Goal: Transaction & Acquisition: Cancel Payment

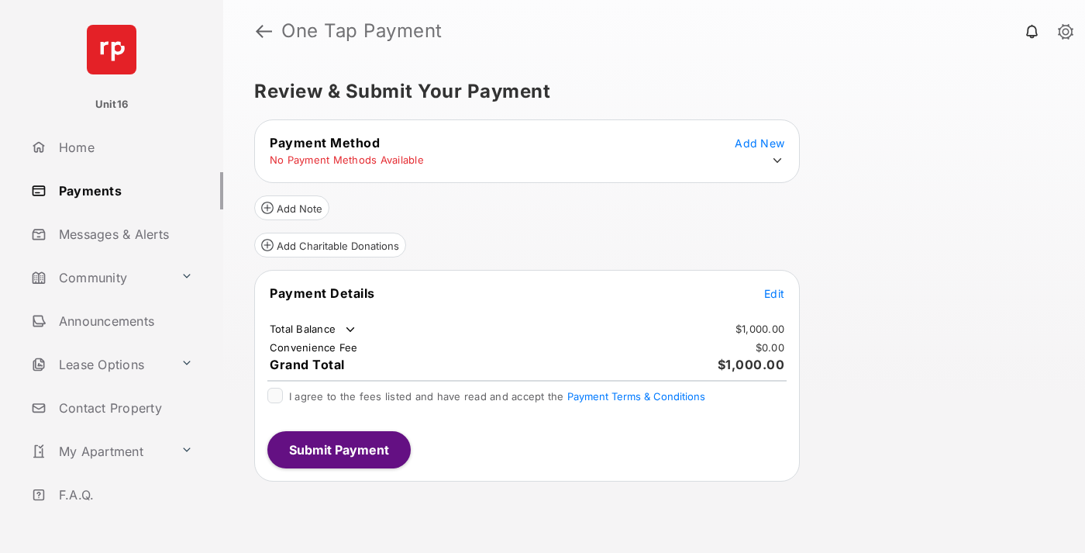
click at [774, 293] on span "Edit" at bounding box center [774, 293] width 20 height 13
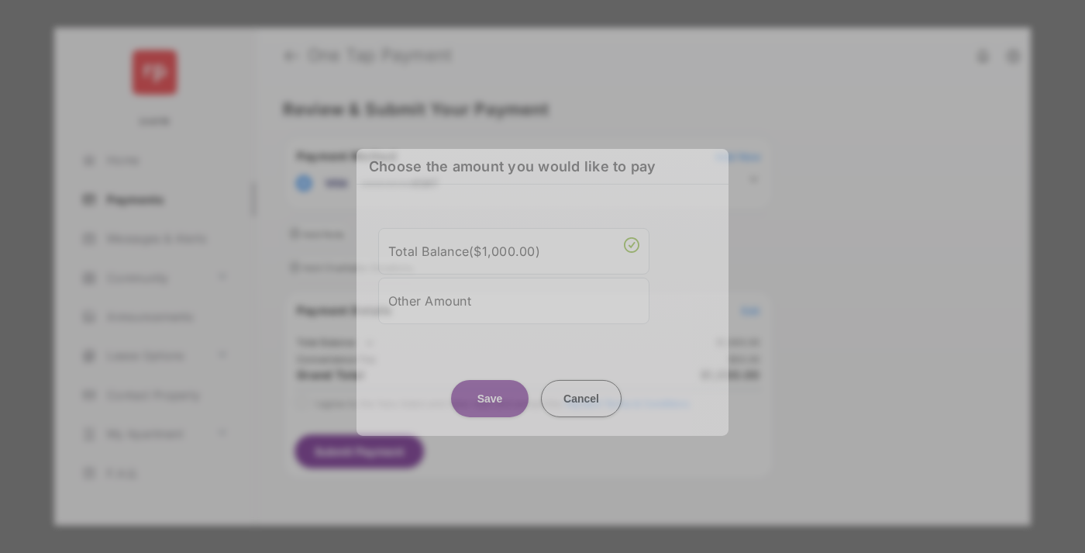
click at [514, 296] on div "Other Amount" at bounding box center [513, 300] width 251 height 26
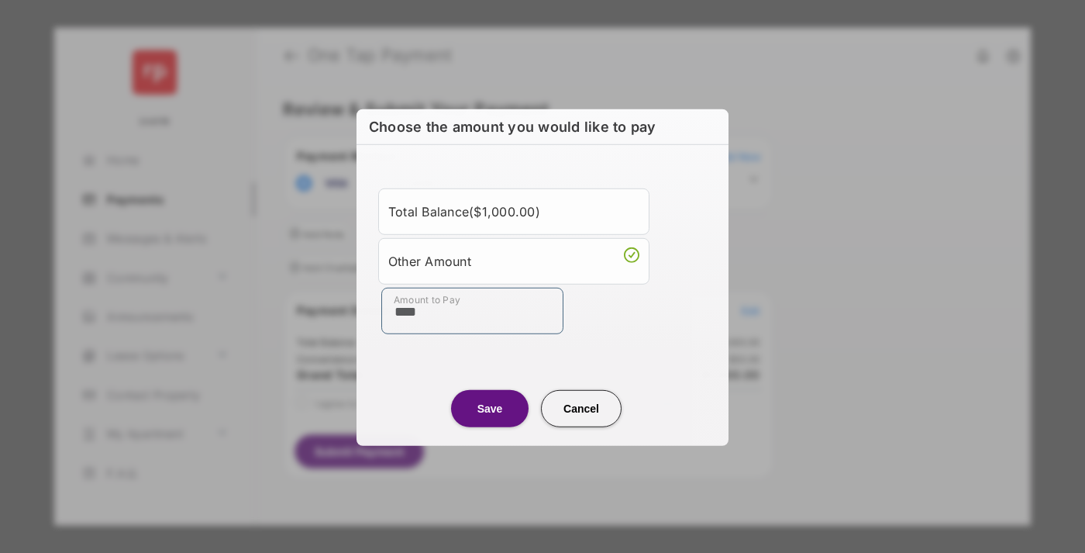
type input "****"
click at [490, 407] on button "Save" at bounding box center [490, 407] width 78 height 37
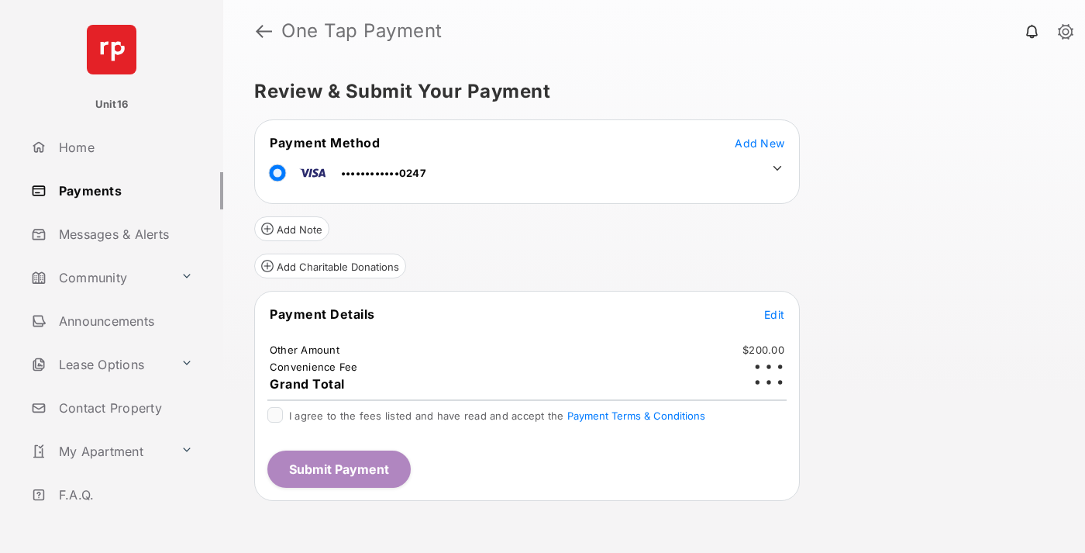
click at [777, 168] on icon at bounding box center [778, 168] width 14 height 14
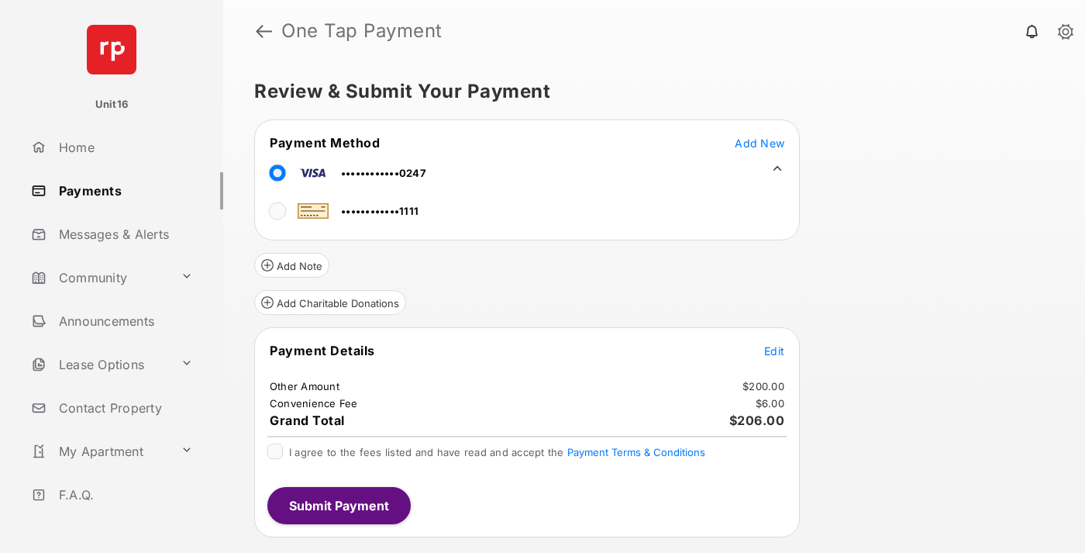
click at [774, 350] on span "Edit" at bounding box center [774, 350] width 20 height 13
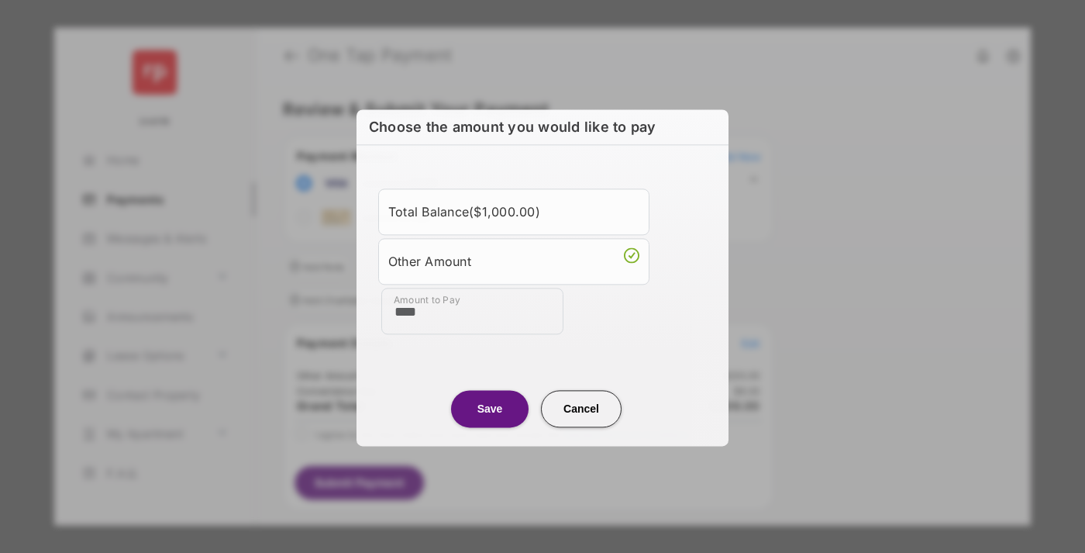
click at [490, 407] on button "Save" at bounding box center [490, 408] width 78 height 37
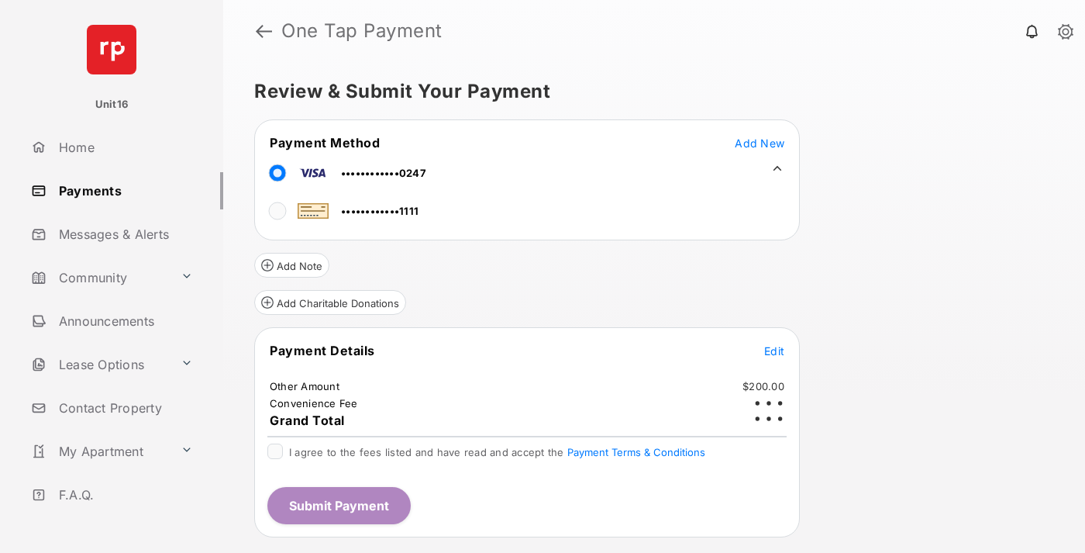
click at [338, 505] on button "Submit Payment" at bounding box center [338, 505] width 143 height 37
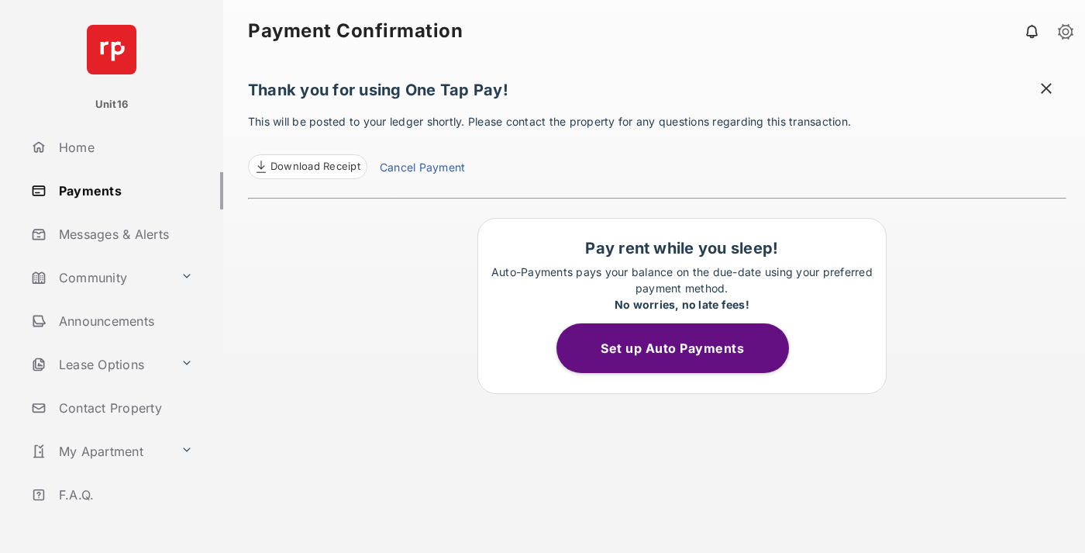
click at [422, 169] on link "Cancel Payment" at bounding box center [422, 169] width 85 height 20
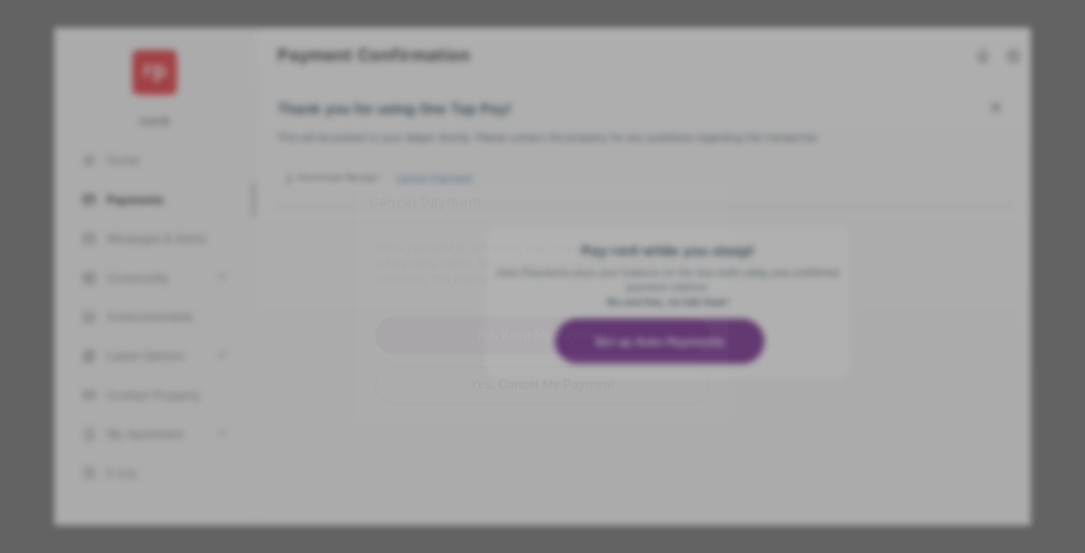
click at [543, 384] on button "Yes, Cancel My Payment" at bounding box center [542, 384] width 335 height 37
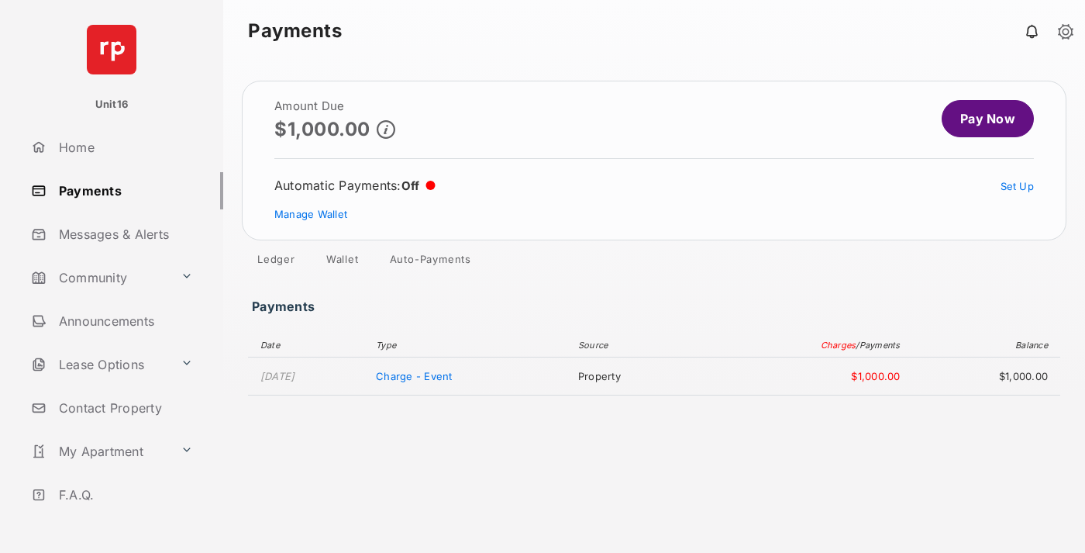
click at [311, 214] on link "Manage Wallet" at bounding box center [310, 214] width 73 height 12
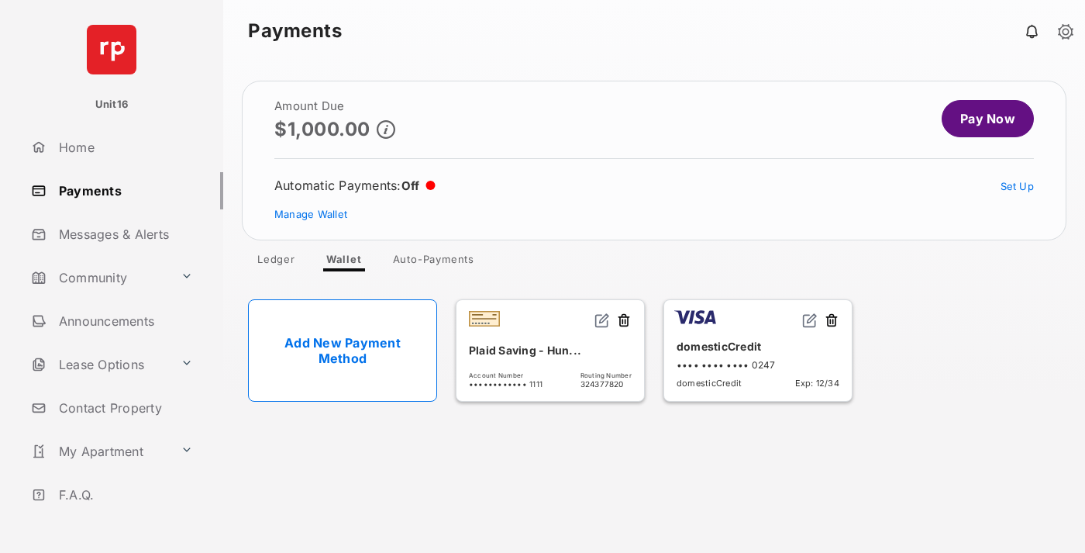
click at [832, 321] on button at bounding box center [832, 321] width 16 height 18
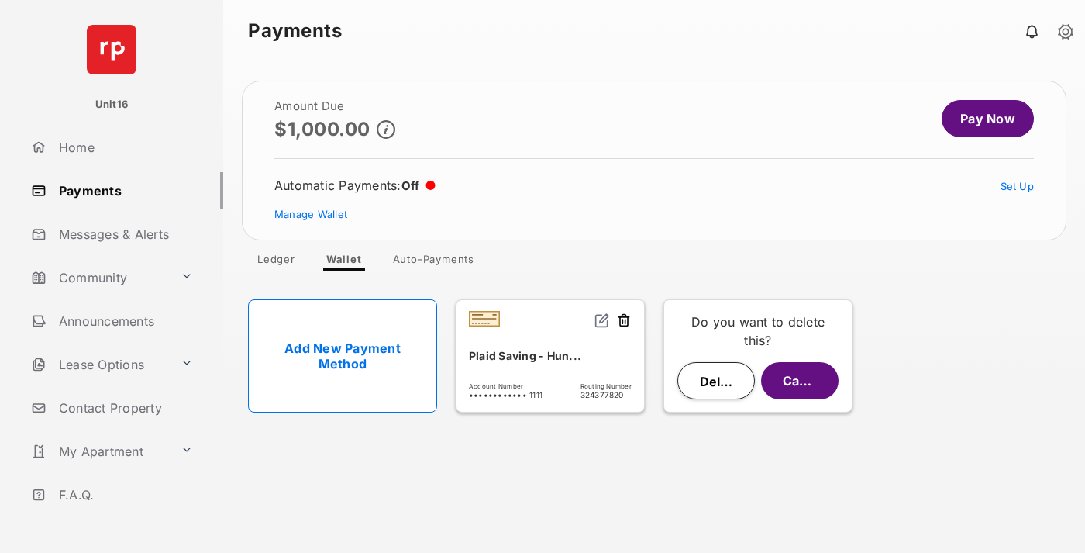
click at [716, 381] on button "Delete" at bounding box center [717, 380] width 78 height 37
